Goal: Information Seeking & Learning: Learn about a topic

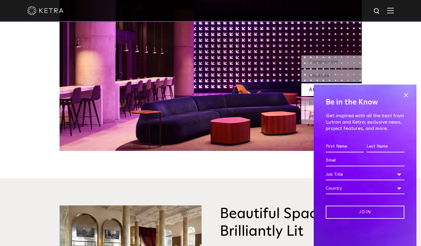
scroll to position [285, 0]
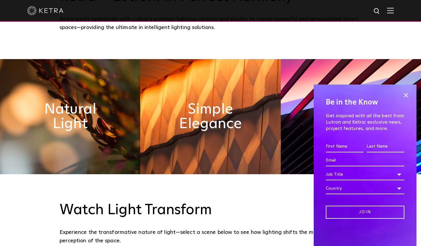
click at [394, 9] on img at bounding box center [391, 11] width 7 height 6
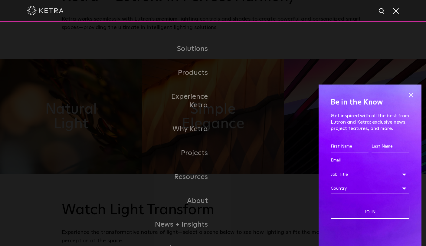
click at [397, 10] on span at bounding box center [395, 11] width 7 height 6
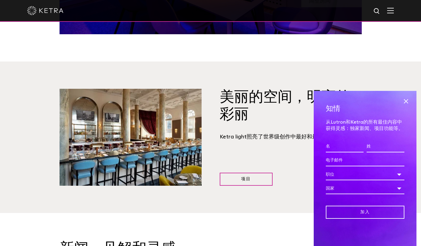
scroll to position [766, 0]
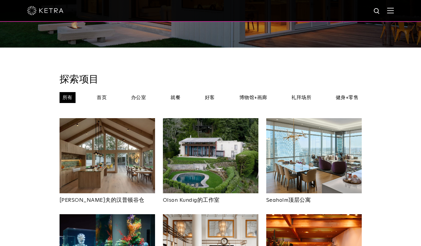
scroll to position [149, 0]
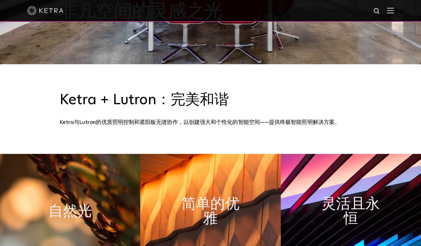
scroll to position [228, 0]
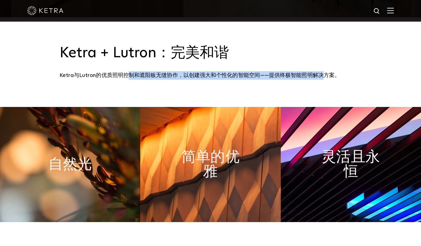
drag, startPoint x: 130, startPoint y: 74, endPoint x: 327, endPoint y: 74, distance: 197.0
click at [327, 74] on div "Ketra与Lutron的优质照明控制和遮阳板无缝协作，以创建强大和个性化的智能空间——提供终极智能照明解决方案。" at bounding box center [211, 75] width 303 height 8
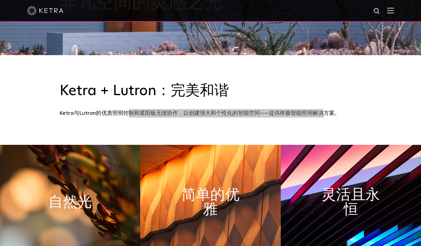
scroll to position [155, 0]
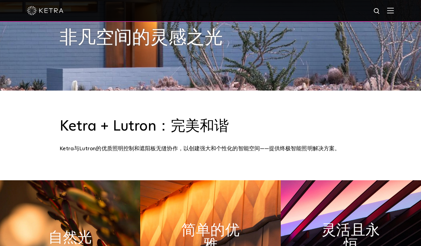
click at [180, 127] on h3 "Ketra + Lutron：完美和谐" at bounding box center [211, 127] width 303 height 18
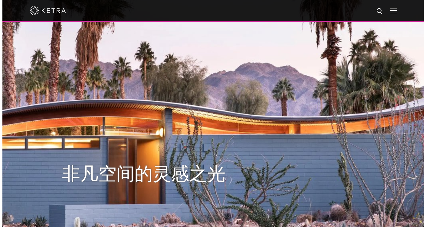
scroll to position [0, 0]
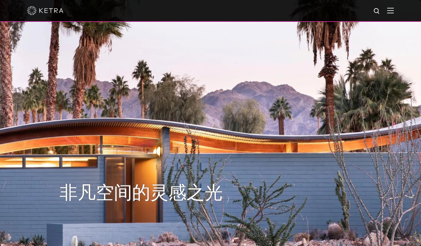
click at [394, 11] on img at bounding box center [391, 11] width 7 height 6
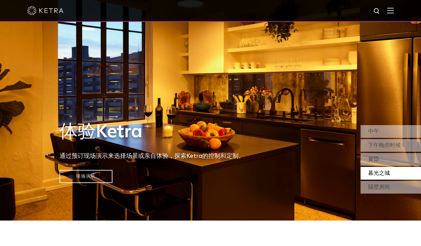
scroll to position [28, 0]
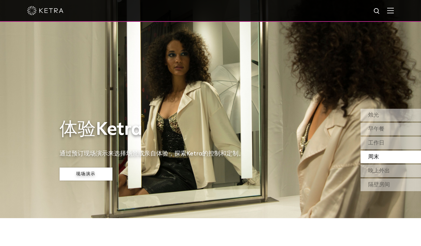
click at [103, 177] on link "现场演示" at bounding box center [86, 173] width 53 height 13
